Goal: Task Accomplishment & Management: Use online tool/utility

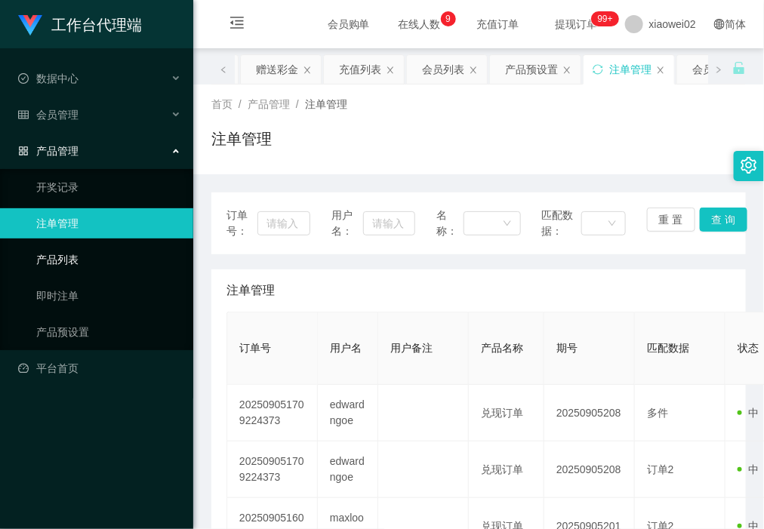
click at [119, 261] on link "产品列表" at bounding box center [108, 260] width 145 height 30
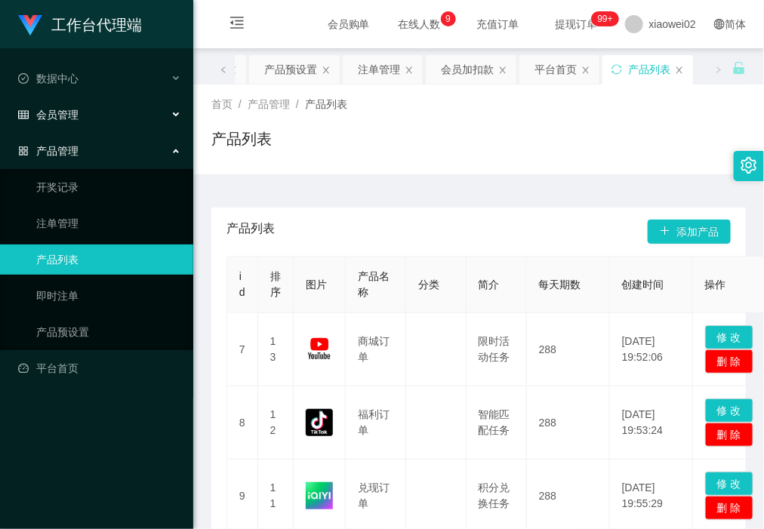
click at [112, 128] on div "会员管理" at bounding box center [96, 115] width 193 height 30
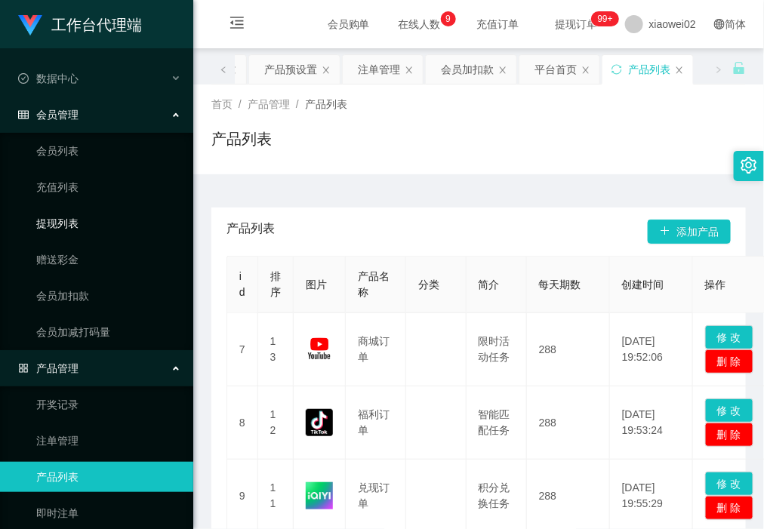
click at [60, 220] on link "提现列表" at bounding box center [108, 223] width 145 height 30
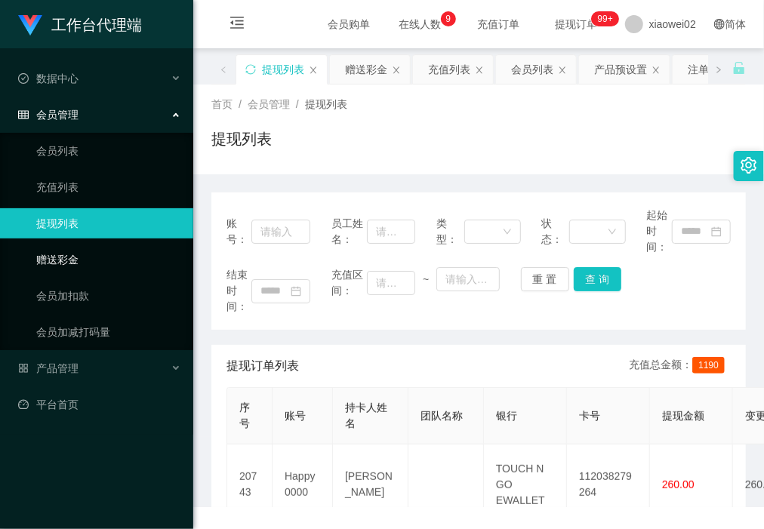
click at [54, 258] on link "赠送彩金" at bounding box center [108, 260] width 145 height 30
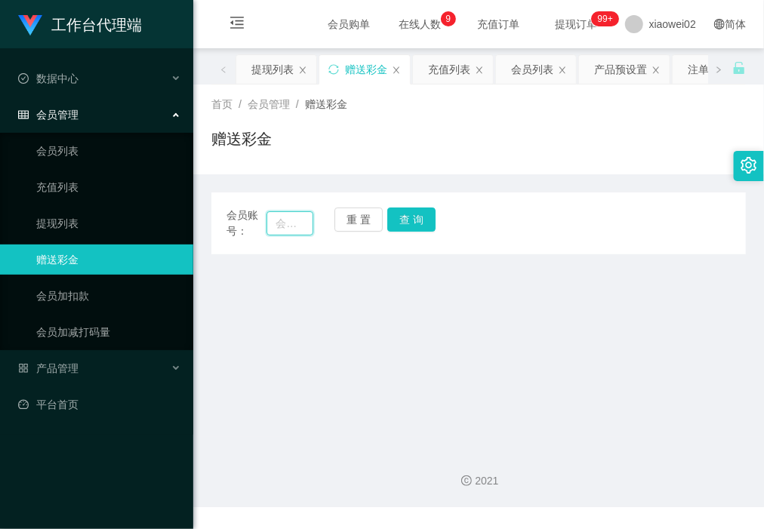
click at [296, 225] on input "text" at bounding box center [289, 223] width 46 height 24
paste input "lpykps0706"
type input "lpykps0706"
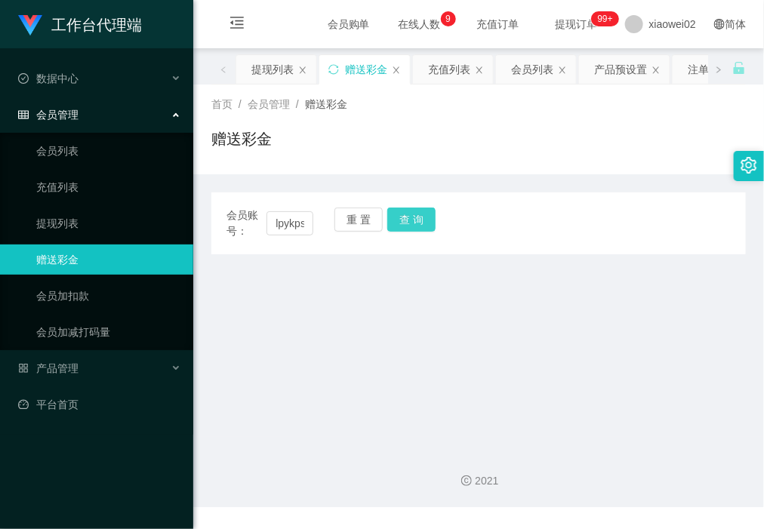
click at [426, 220] on button "查 询" at bounding box center [411, 220] width 48 height 24
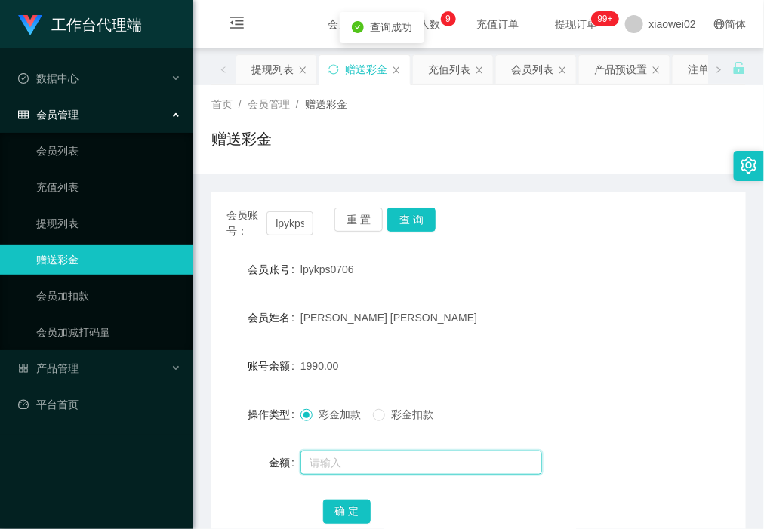
click at [355, 466] on input "text" at bounding box center [421, 463] width 242 height 24
type input "860"
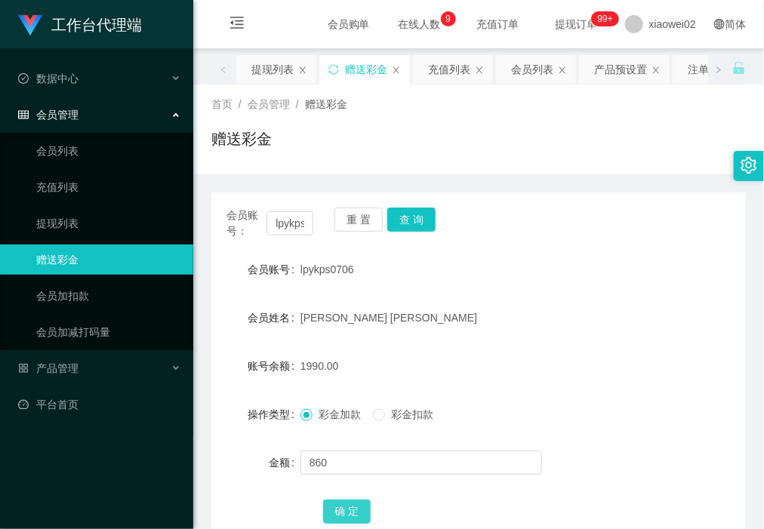
click at [340, 500] on button "确 定" at bounding box center [347, 512] width 48 height 24
click at [83, 213] on link "提现列表" at bounding box center [108, 223] width 145 height 30
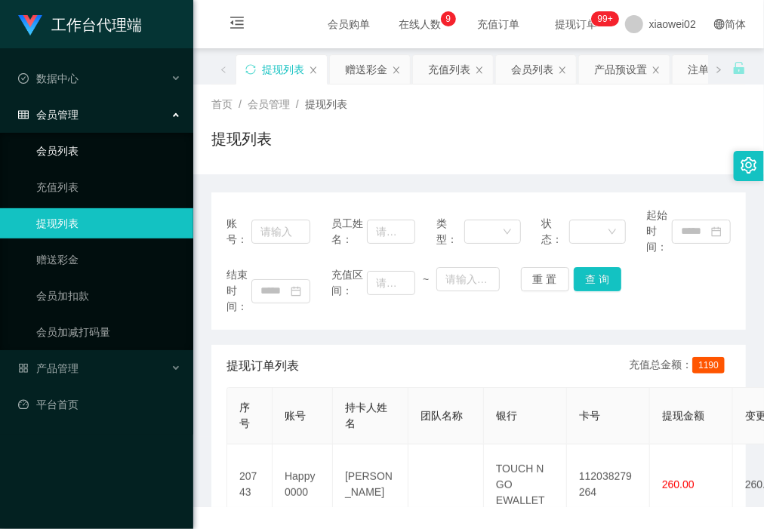
click at [78, 149] on link "会员列表" at bounding box center [108, 151] width 145 height 30
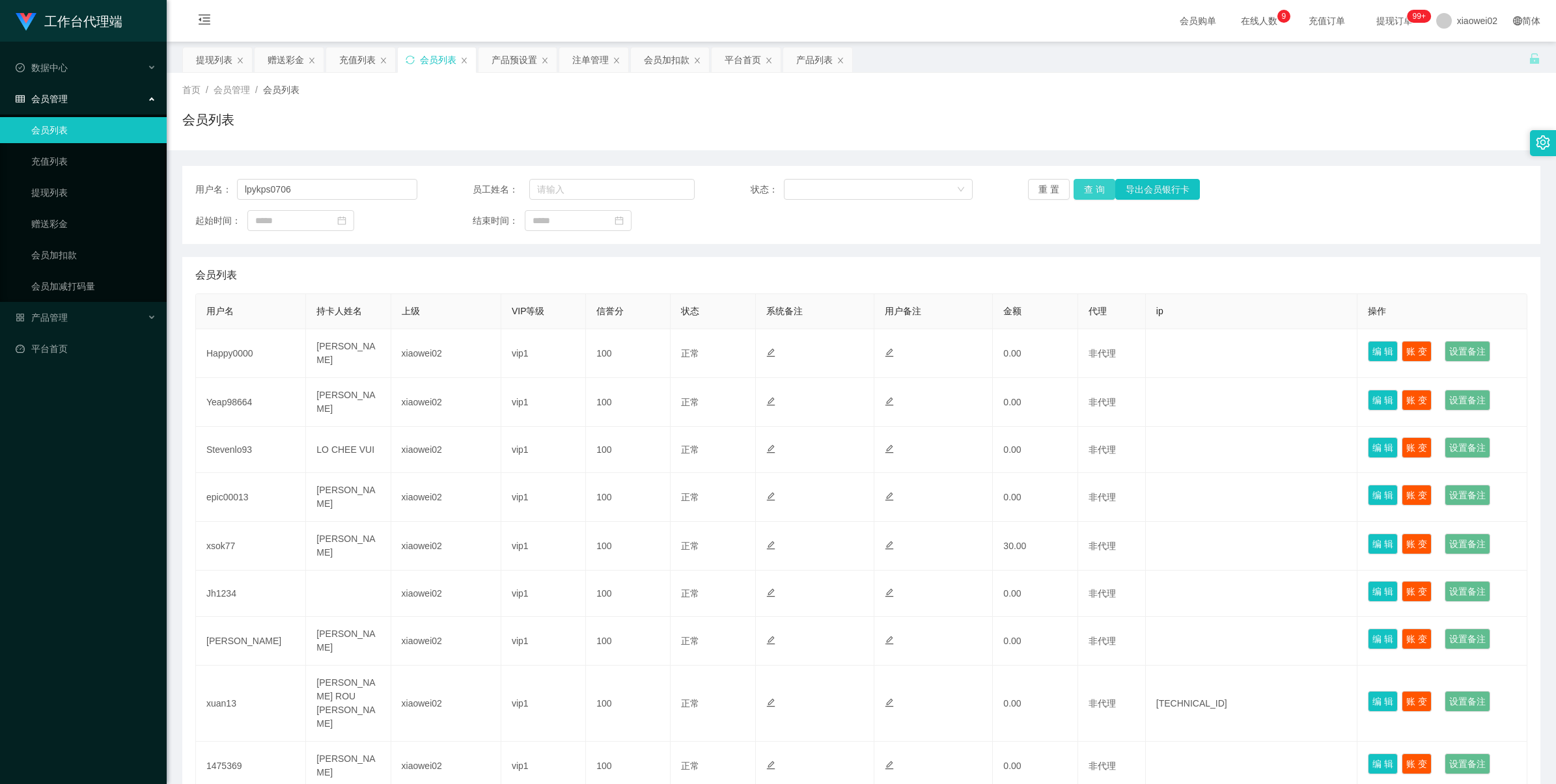
type input "lpykps0706"
click at [1074, 187] on button "查 询" at bounding box center [1095, 190] width 41 height 21
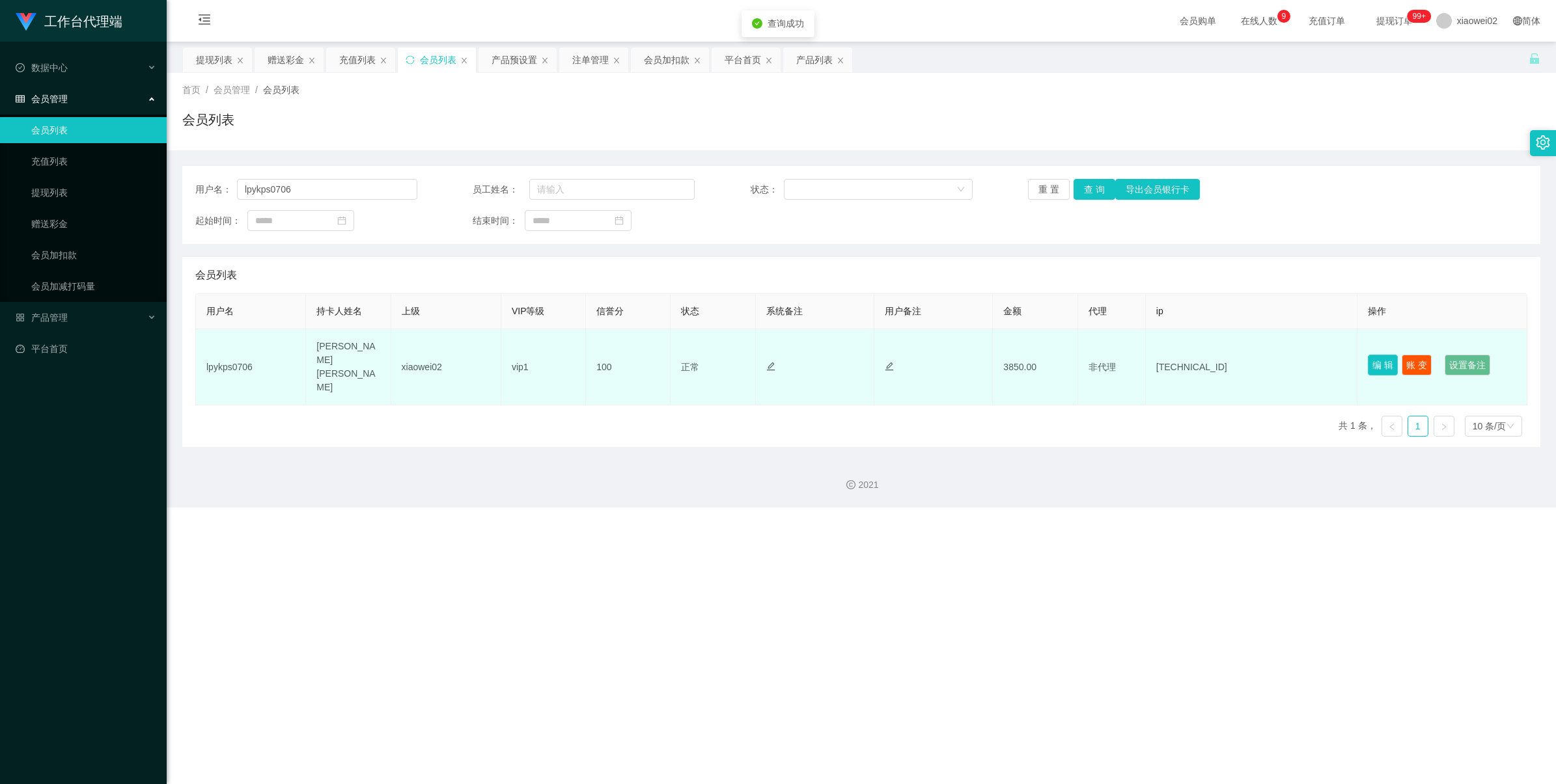
click at [1369, 354] on button "编 辑" at bounding box center [1383, 365] width 30 height 21
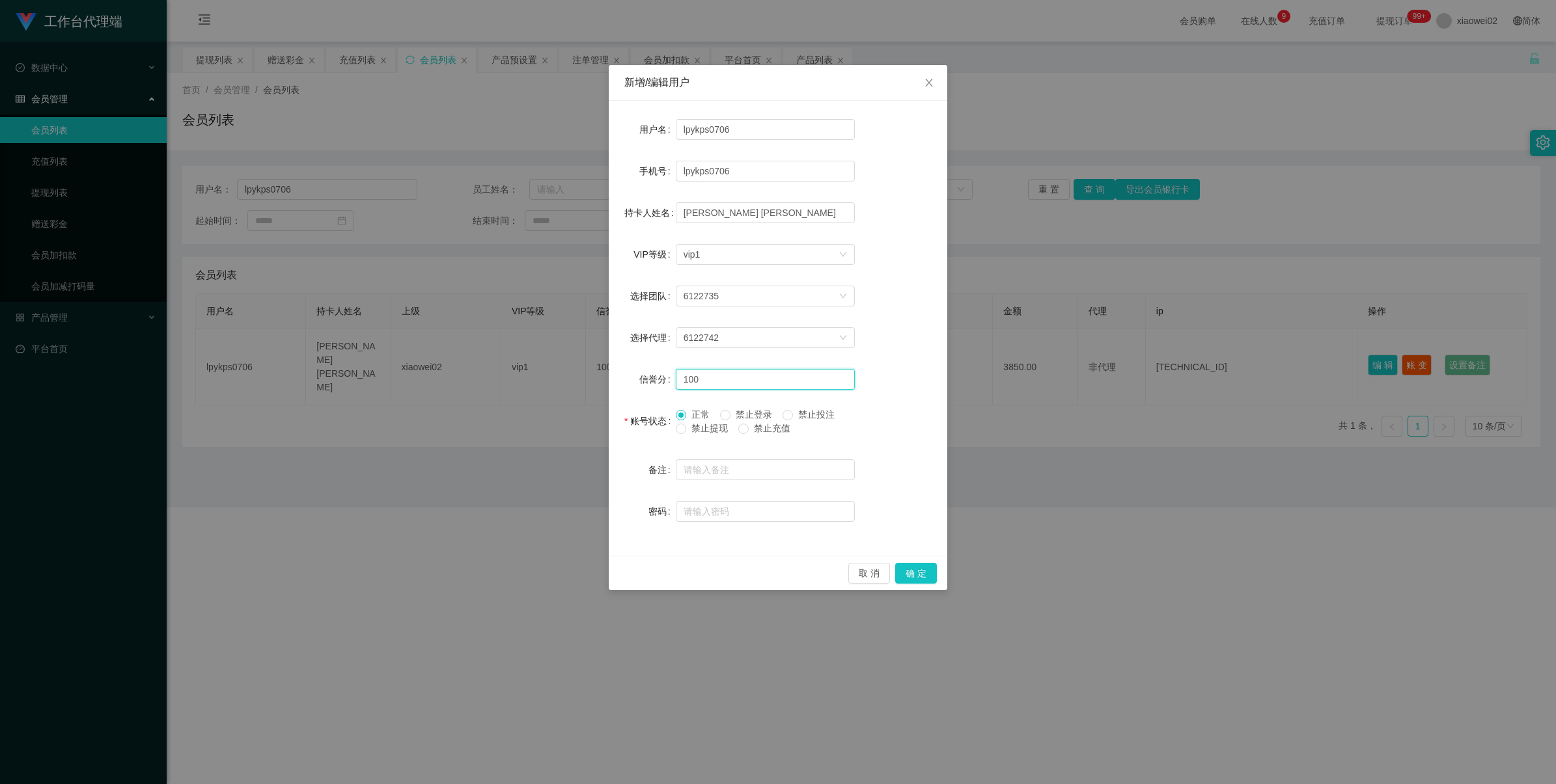
click at [737, 376] on input "100" at bounding box center [765, 379] width 179 height 21
type input "1"
type input "80"
click at [905, 567] on button "确 定" at bounding box center [916, 574] width 41 height 21
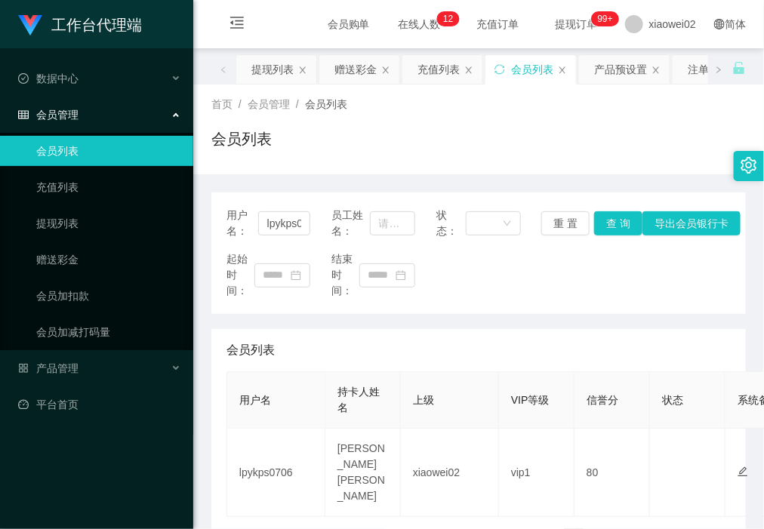
drag, startPoint x: 60, startPoint y: 155, endPoint x: 59, endPoint y: 190, distance: 35.5
click at [59, 155] on link "会员列表" at bounding box center [108, 151] width 145 height 30
drag, startPoint x: 60, startPoint y: 224, endPoint x: 74, endPoint y: 140, distance: 84.9
click at [62, 224] on link "提现列表" at bounding box center [108, 223] width 145 height 30
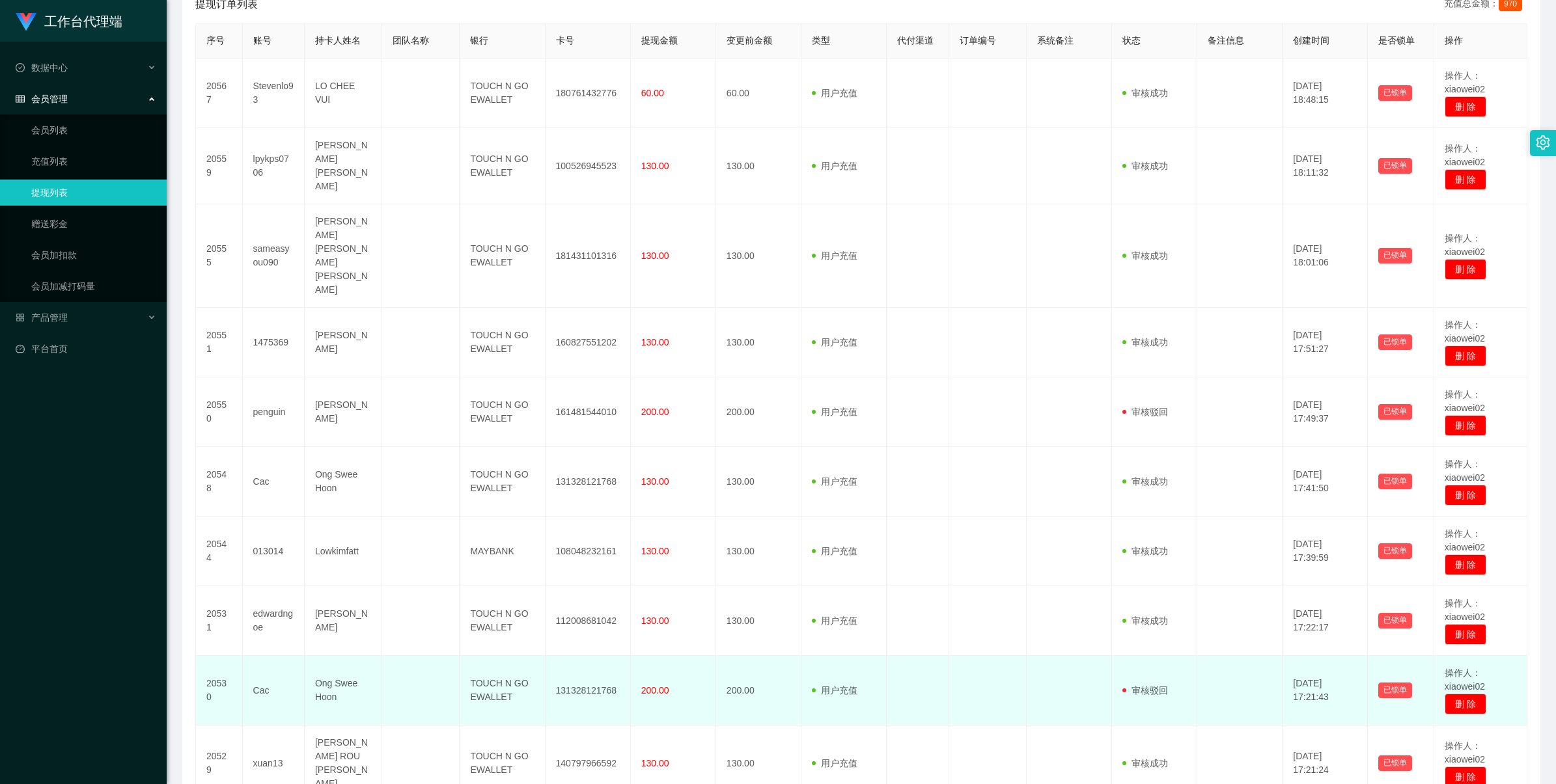
scroll to position [346, 0]
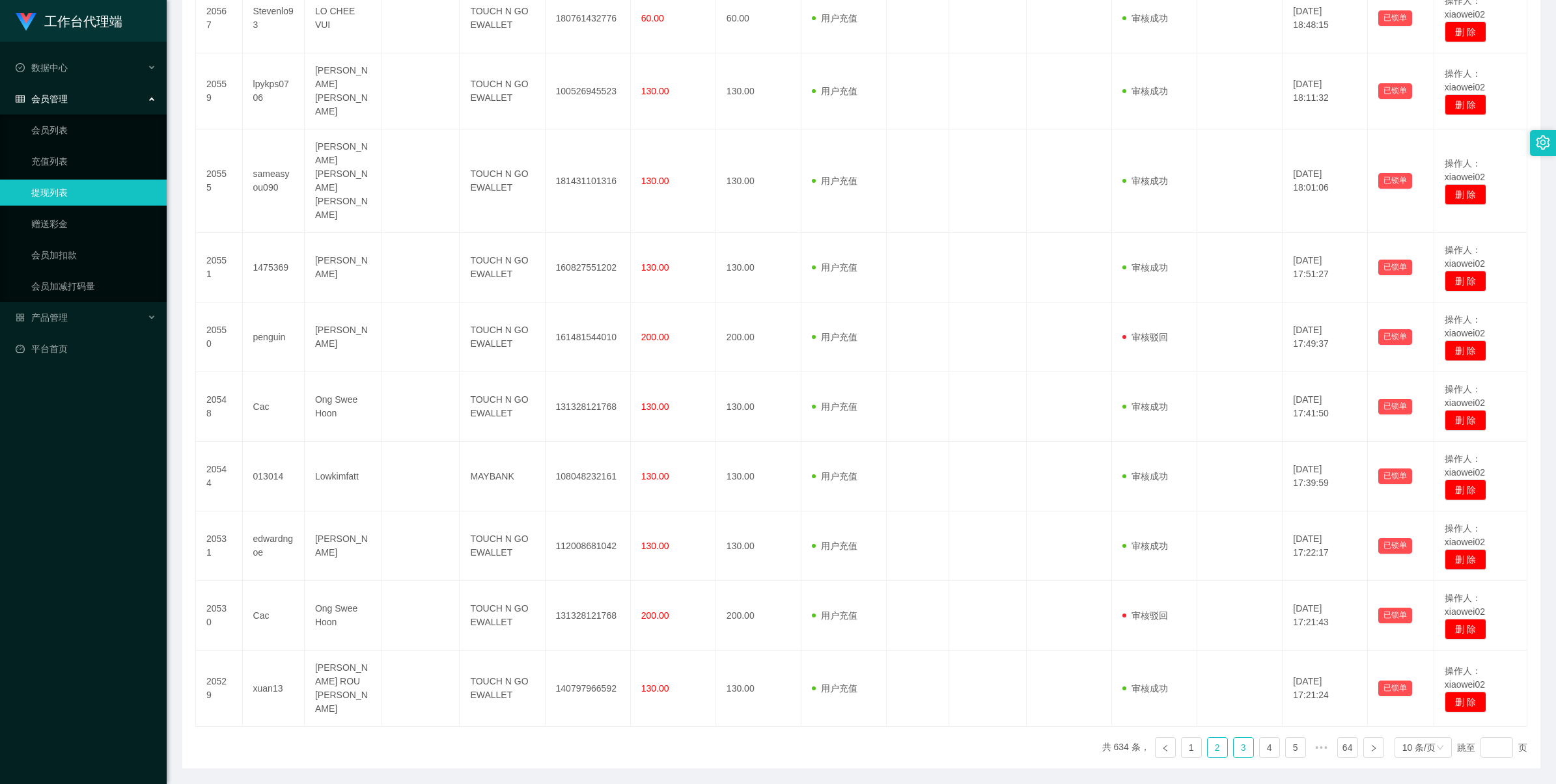
click at [1233, 738] on link "3" at bounding box center [1243, 748] width 20 height 20
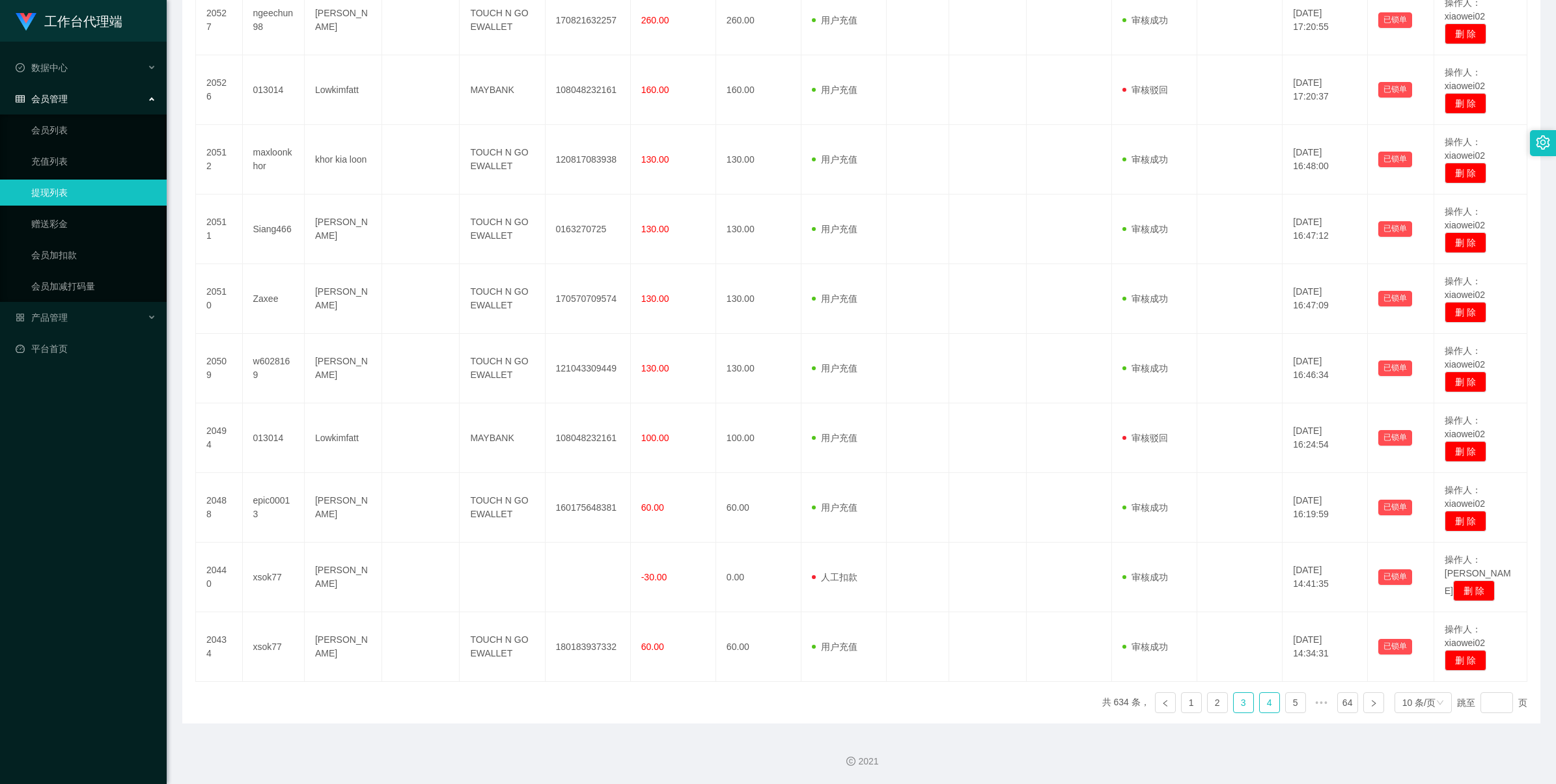
click at [1263, 702] on link "4" at bounding box center [1269, 703] width 20 height 20
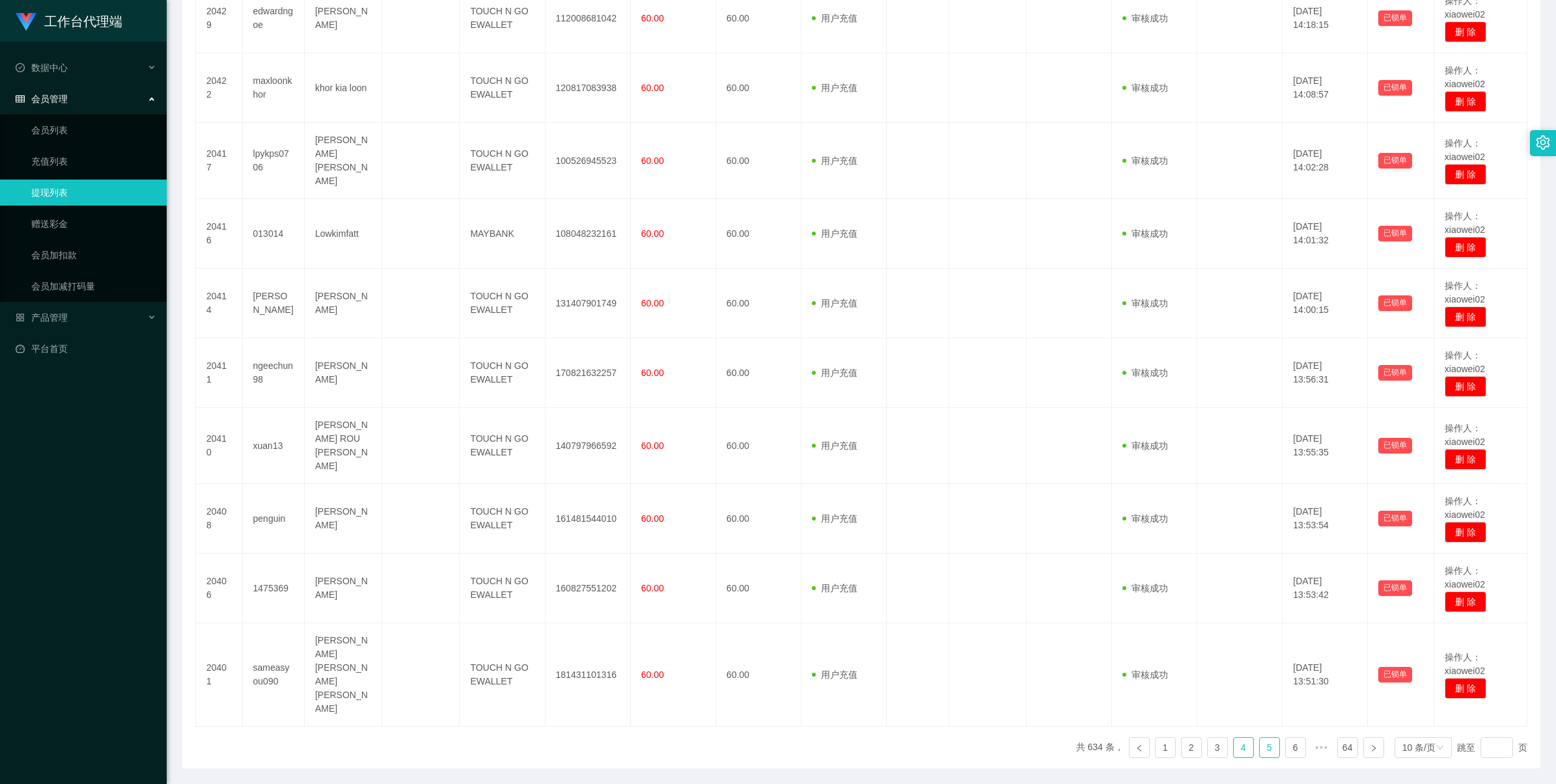
click at [1260, 738] on link "5" at bounding box center [1269, 748] width 20 height 20
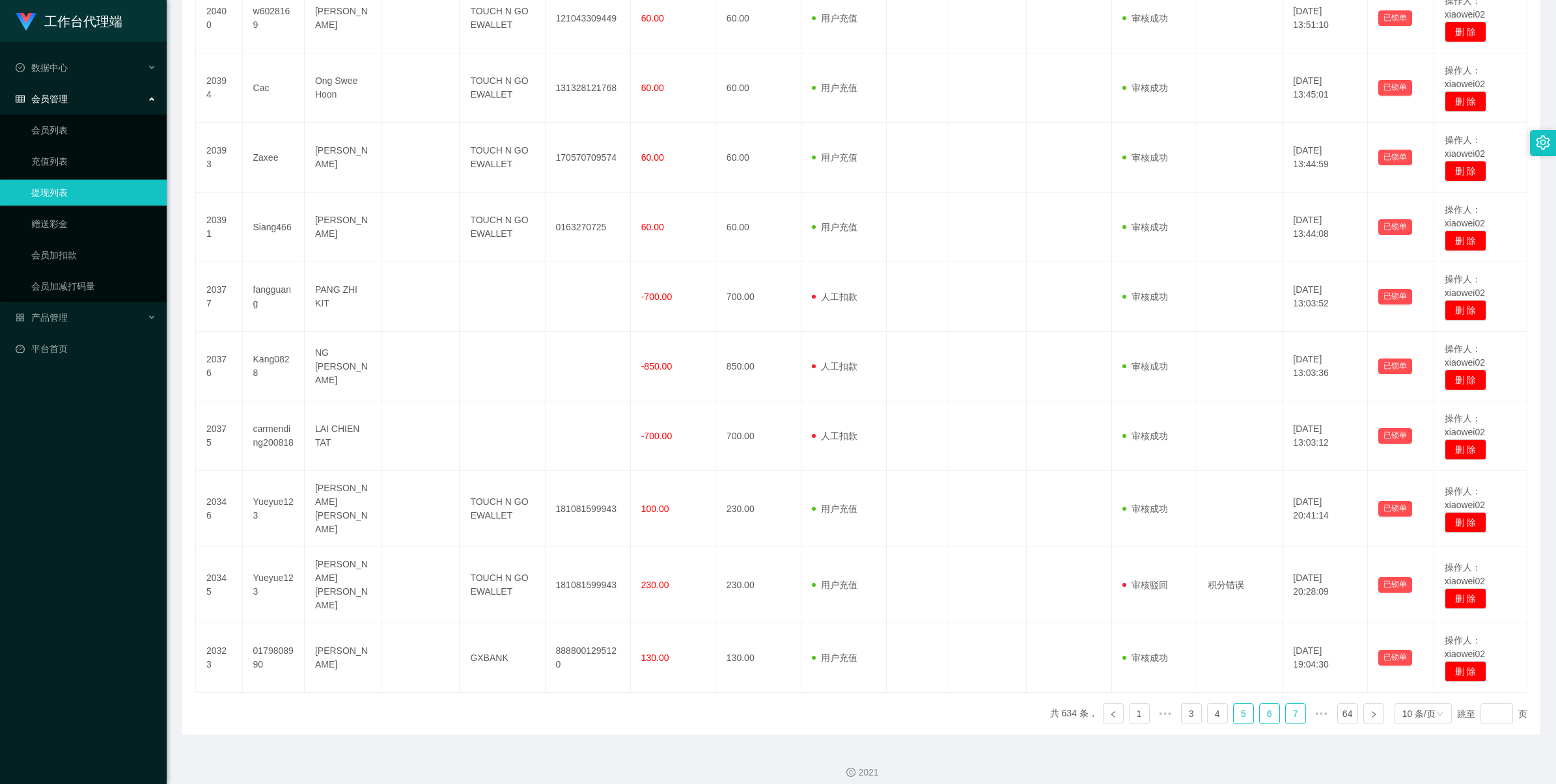
click at [1259, 707] on link "6" at bounding box center [1269, 714] width 20 height 20
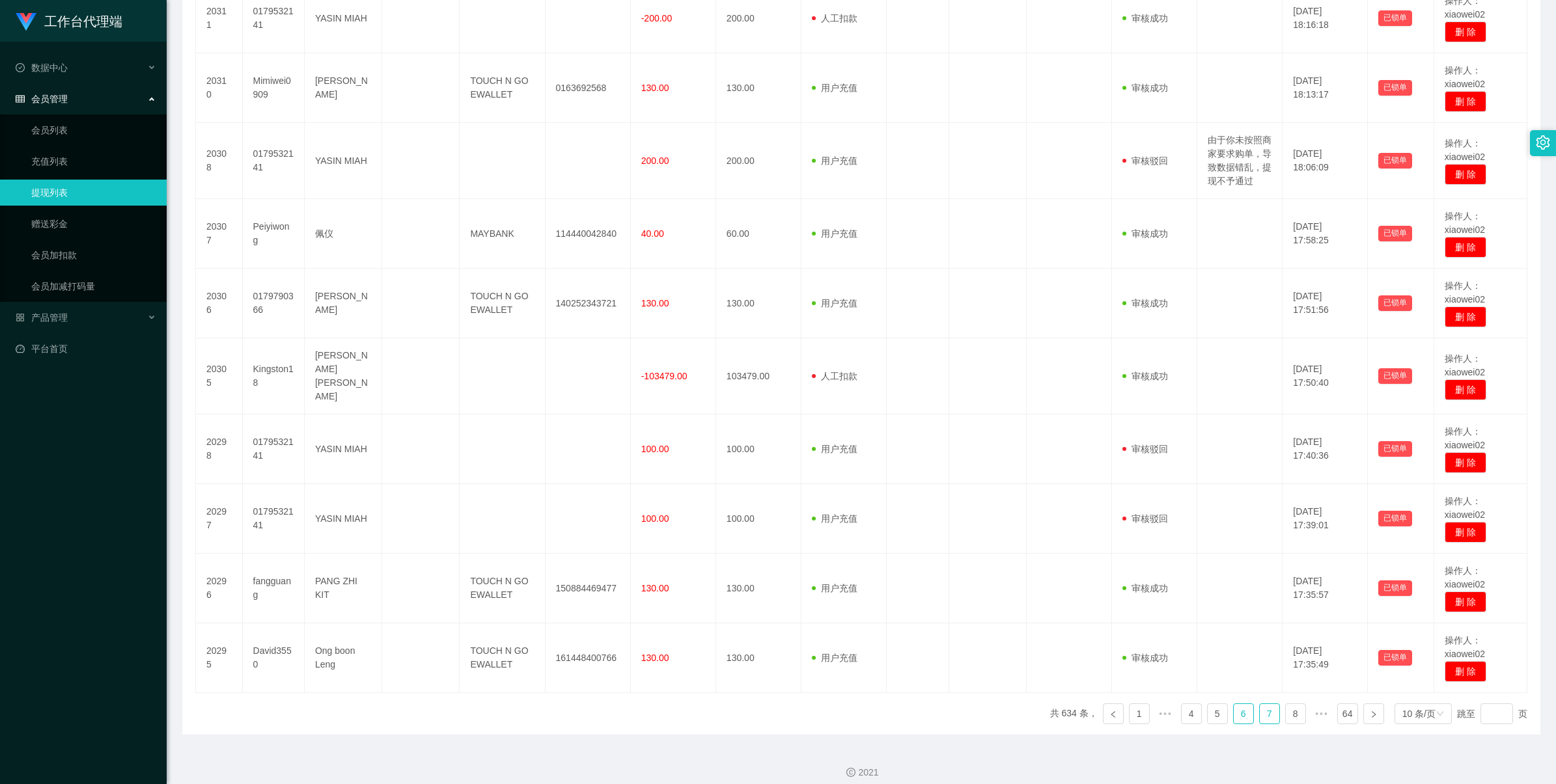
click at [1259, 724] on link "7" at bounding box center [1269, 714] width 20 height 20
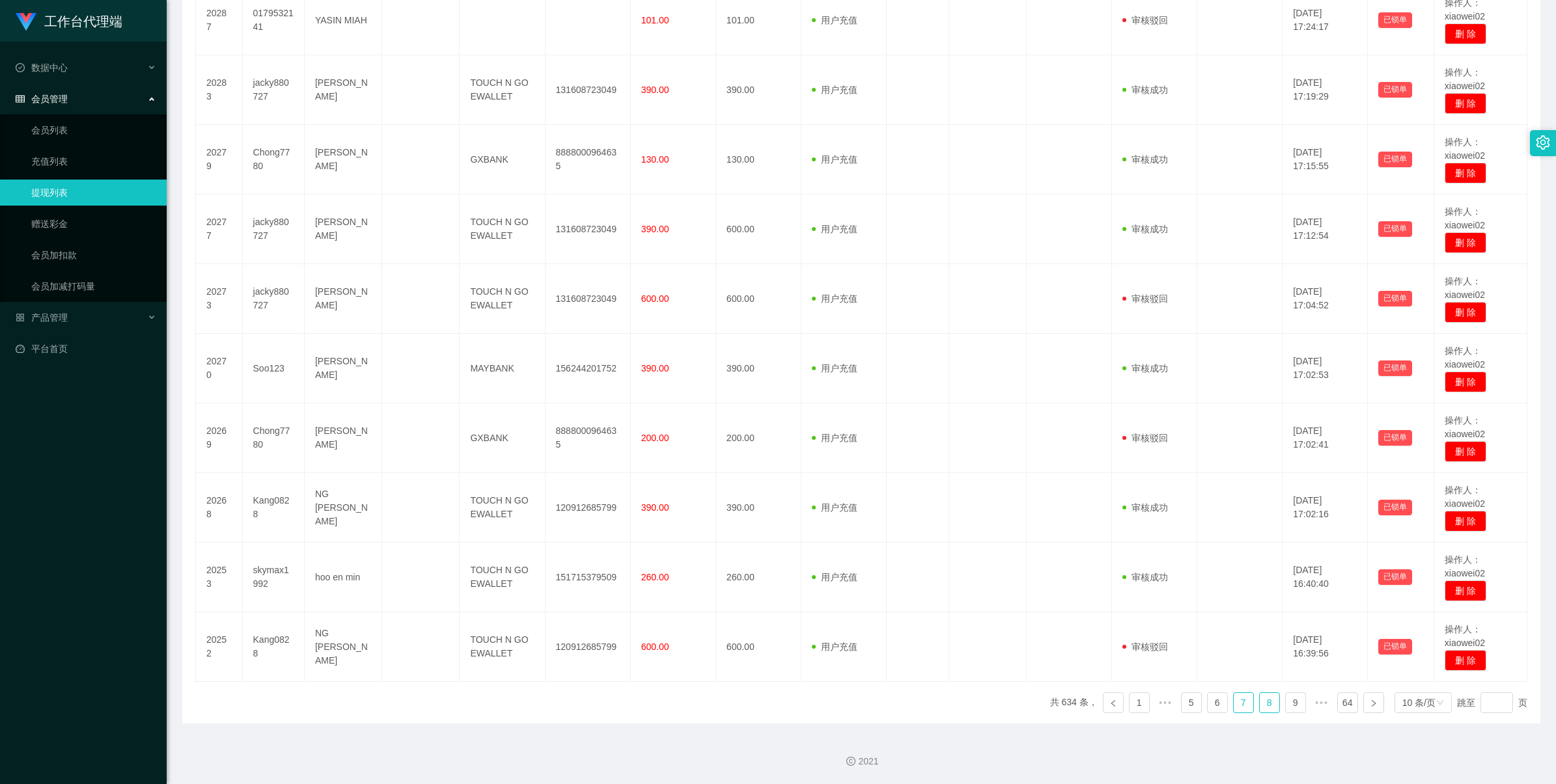
click at [1259, 710] on link "8" at bounding box center [1269, 703] width 20 height 20
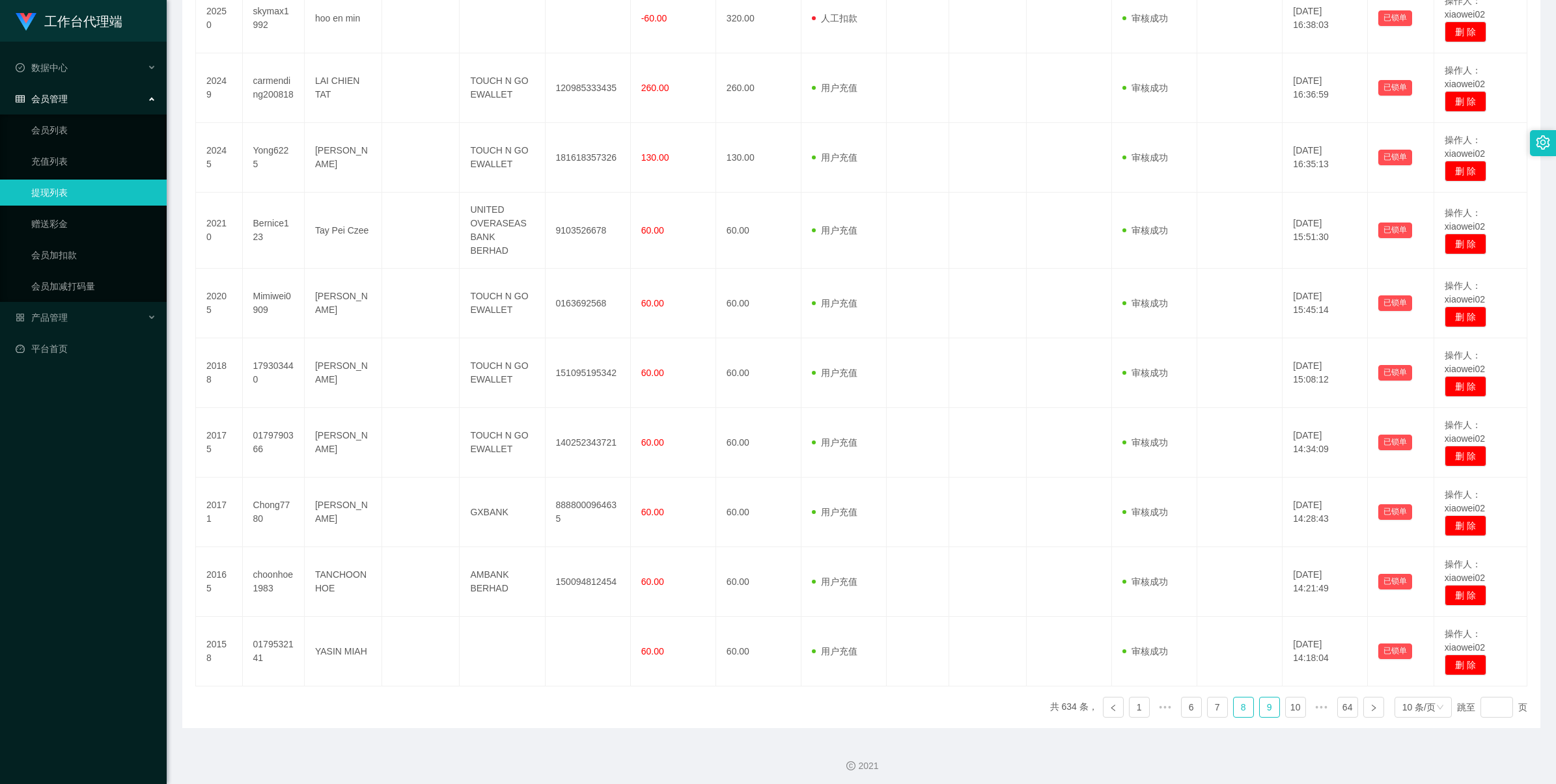
click at [1267, 706] on link "9" at bounding box center [1269, 707] width 20 height 20
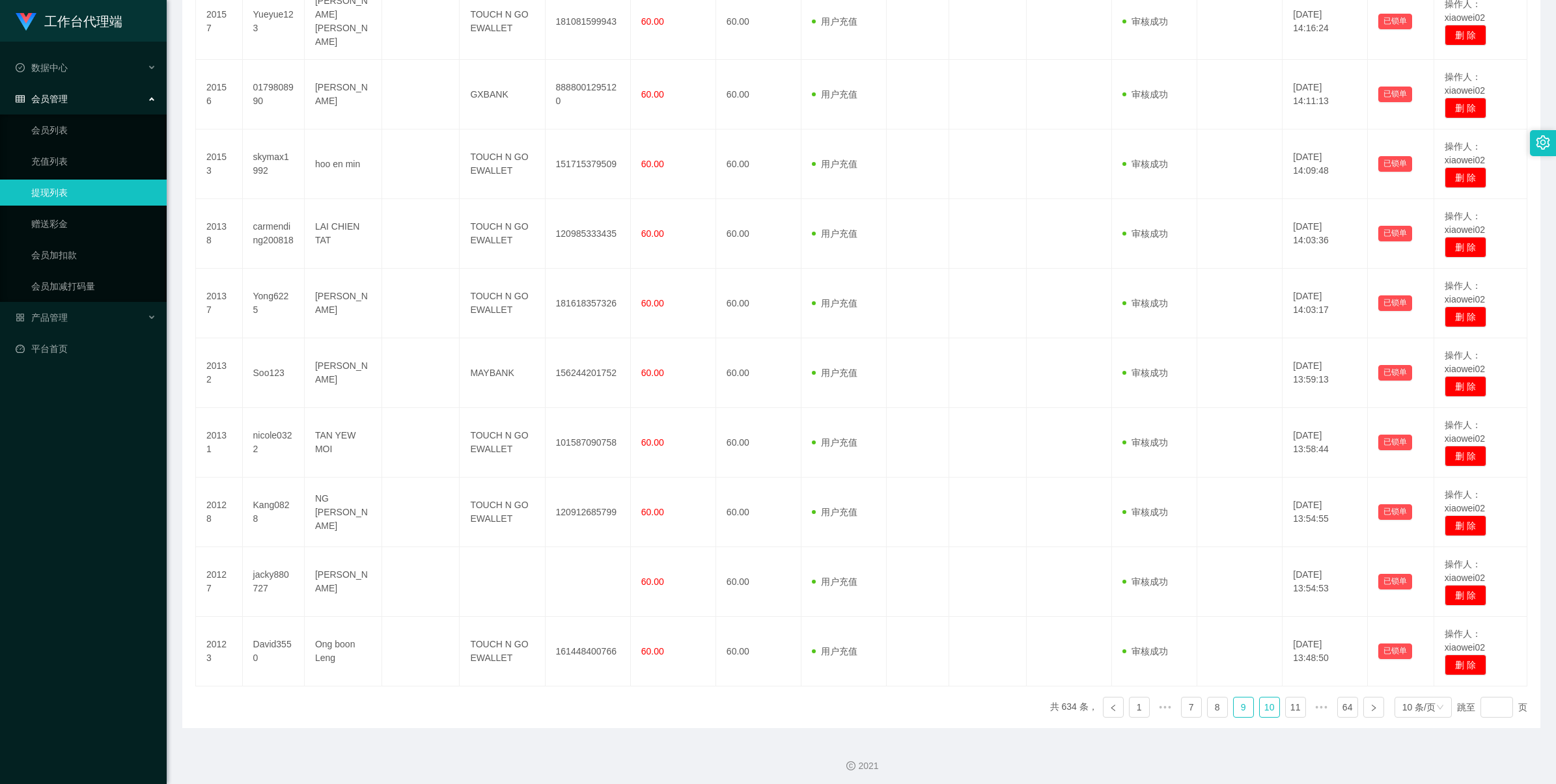
click at [1259, 705] on link "10" at bounding box center [1269, 707] width 20 height 20
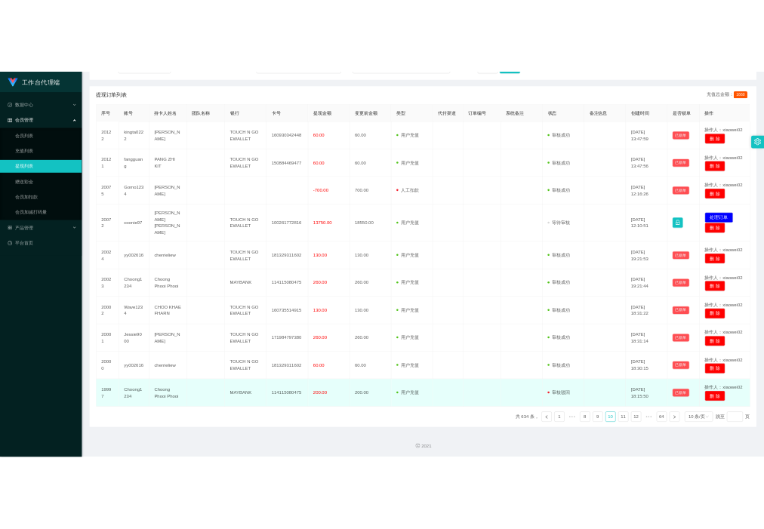
scroll to position [251, 0]
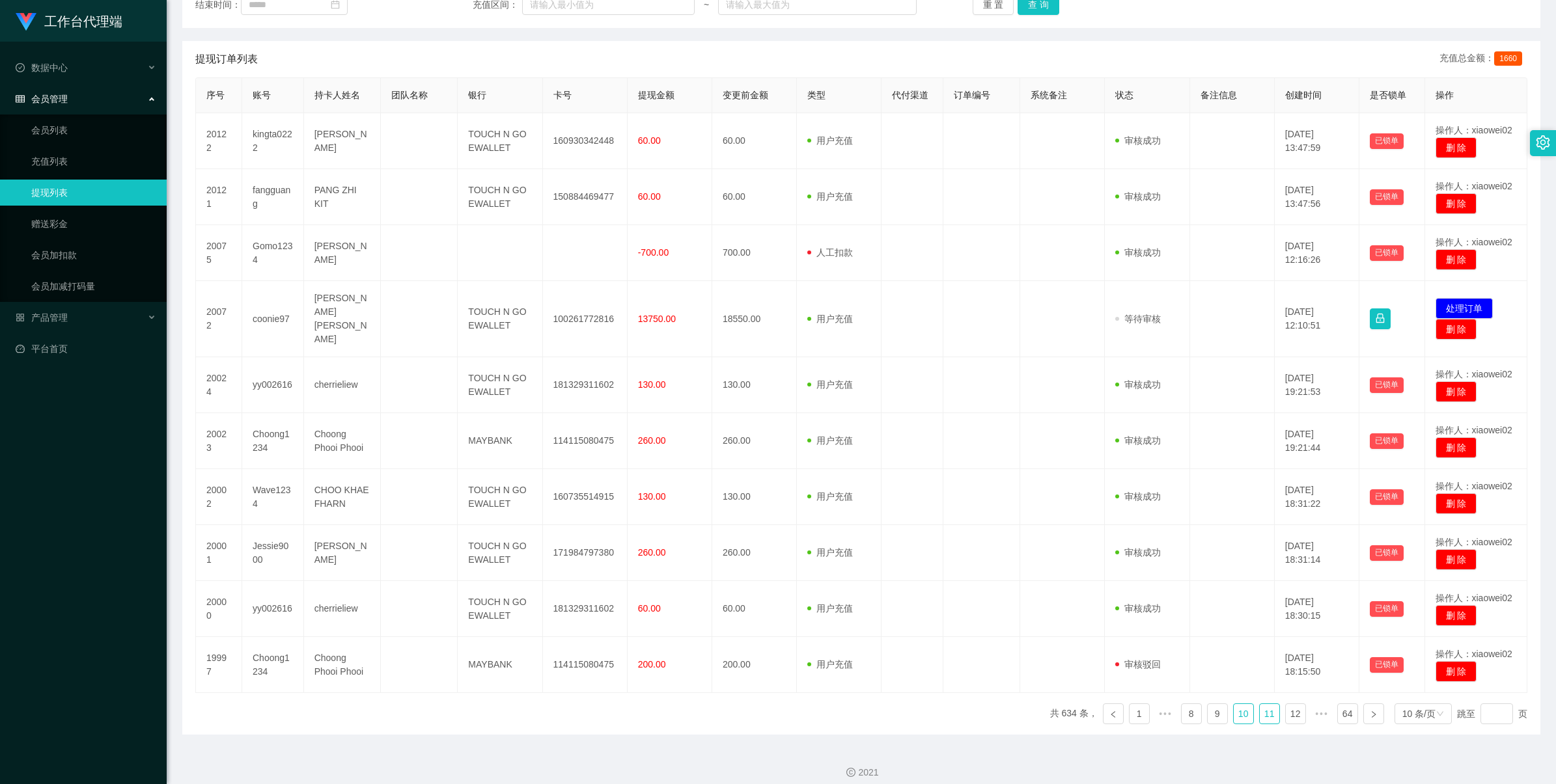
click at [1260, 707] on link "11" at bounding box center [1269, 714] width 20 height 20
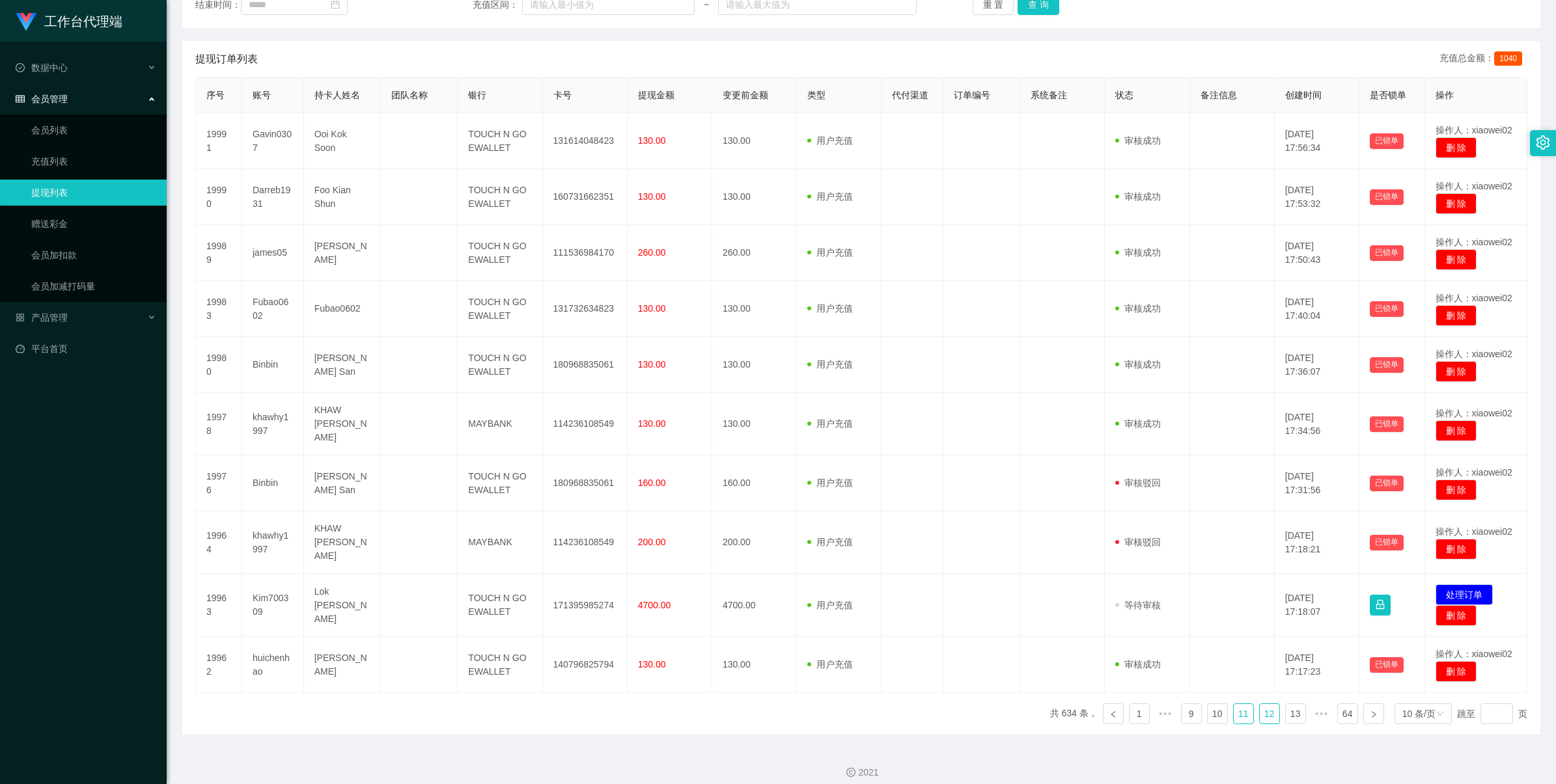
click at [1259, 705] on link "12" at bounding box center [1269, 714] width 20 height 20
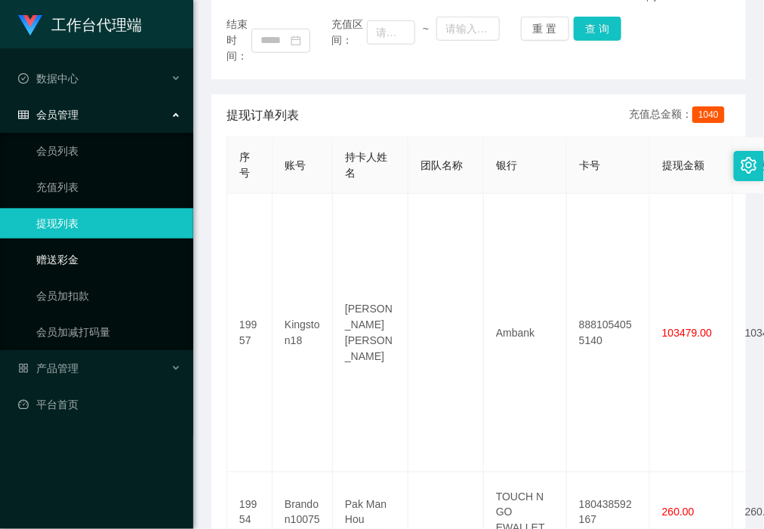
click at [129, 269] on link "赠送彩金" at bounding box center [108, 260] width 145 height 30
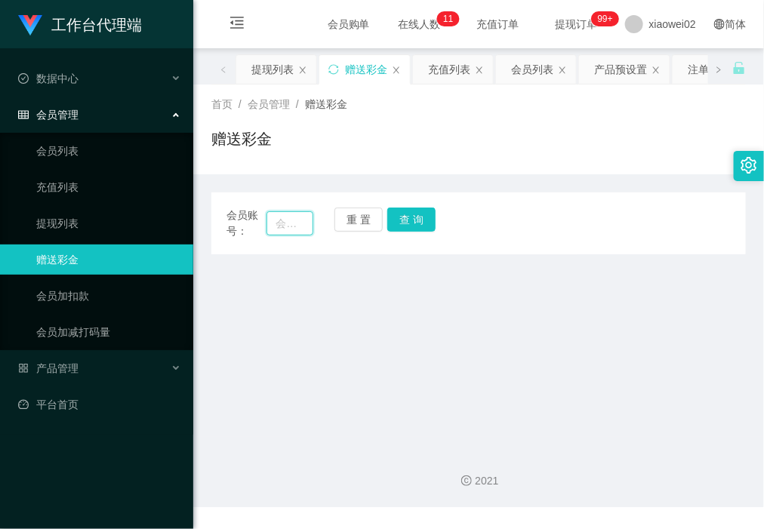
drag, startPoint x: 296, startPoint y: 228, endPoint x: 327, endPoint y: 225, distance: 31.1
click at [296, 228] on input "text" at bounding box center [289, 223] width 46 height 24
paste input "sameasyou090"
type input "sameasyou090"
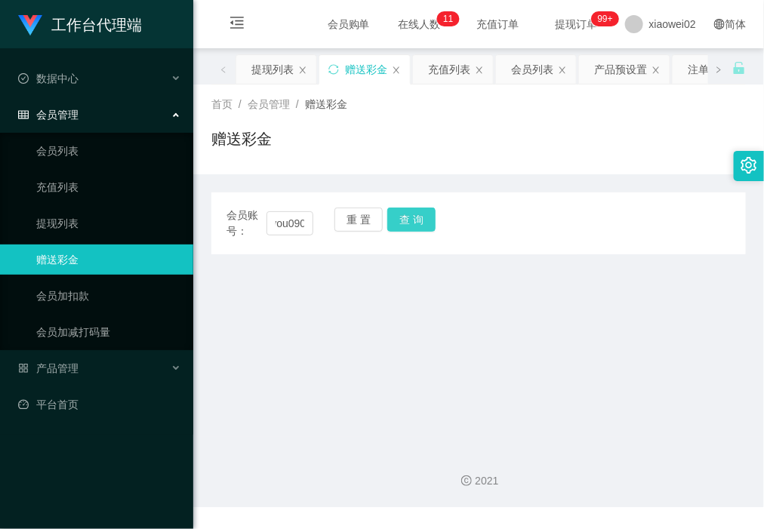
click at [425, 213] on button "查 询" at bounding box center [411, 220] width 48 height 24
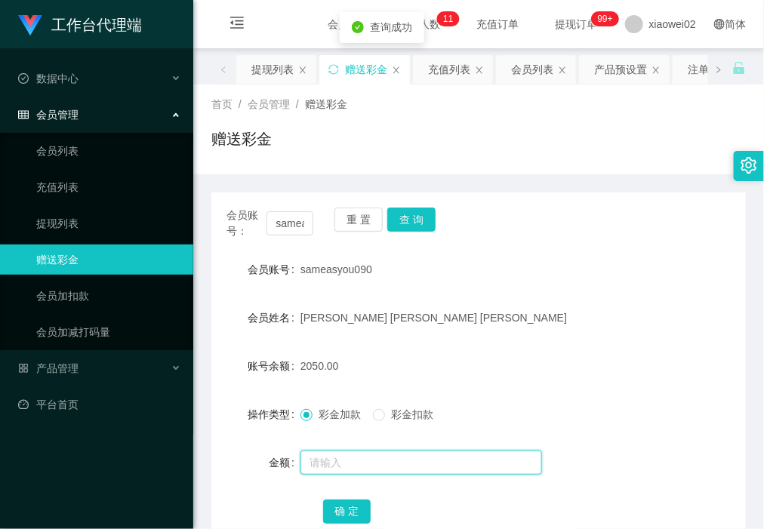
click at [371, 451] on input "text" at bounding box center [421, 463] width 242 height 24
type input "800"
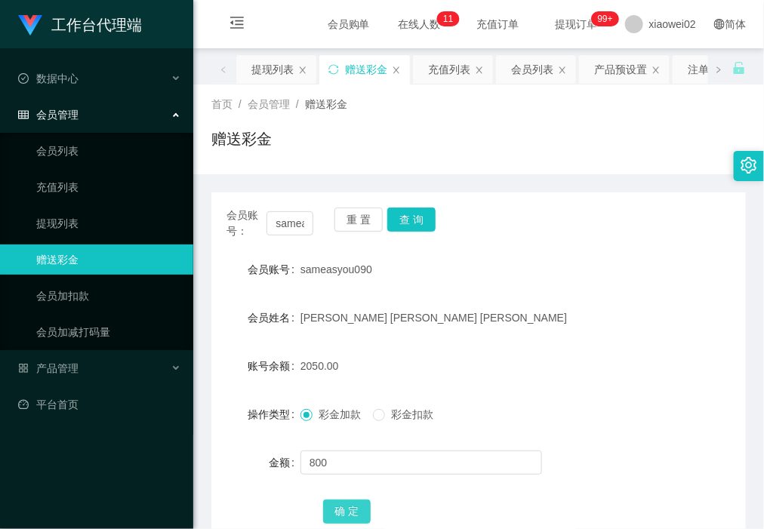
click at [355, 508] on button "确 定" at bounding box center [347, 512] width 48 height 24
